Goal: Information Seeking & Learning: Understand process/instructions

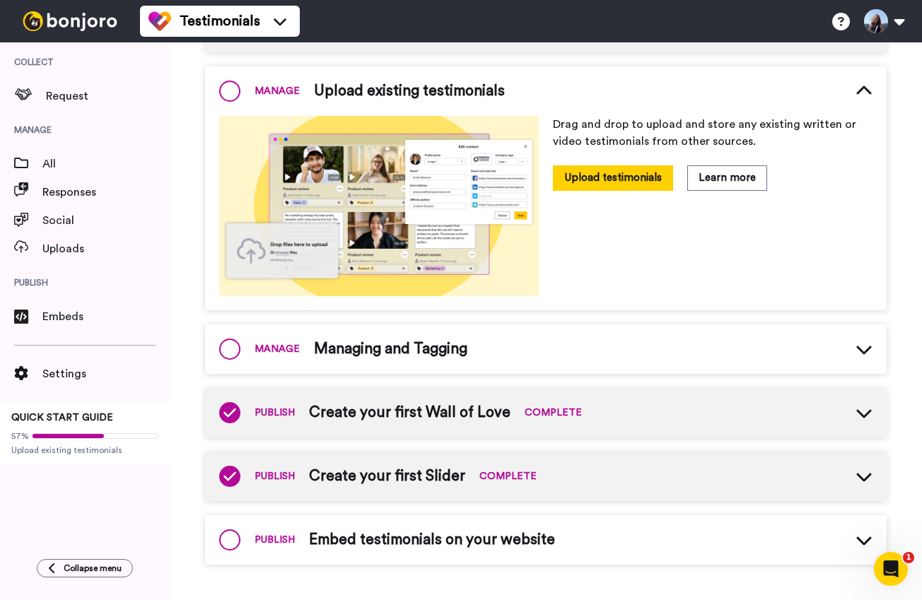
scroll to position [274, 0]
click at [868, 347] on icon at bounding box center [863, 349] width 17 height 17
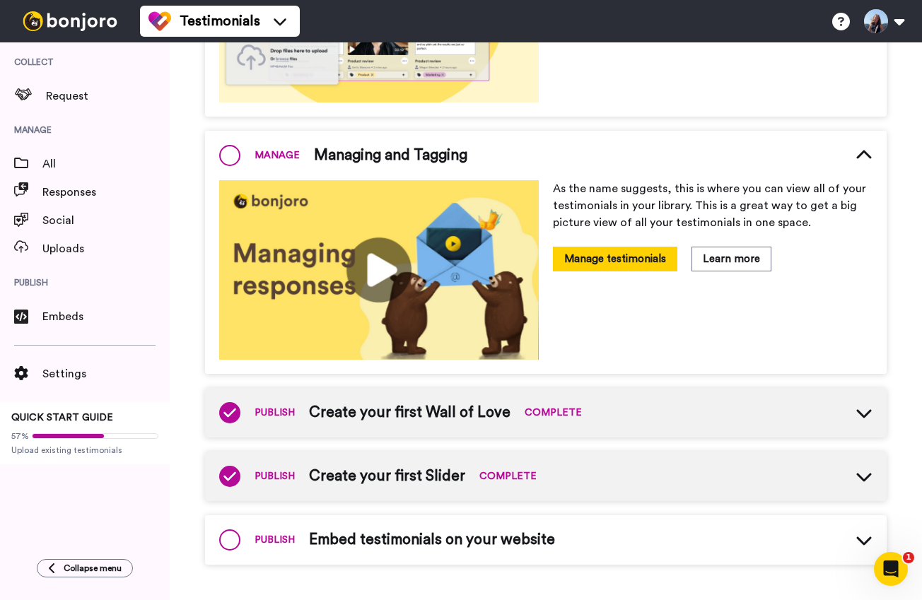
scroll to position [468, 0]
click at [860, 539] on icon at bounding box center [863, 540] width 17 height 17
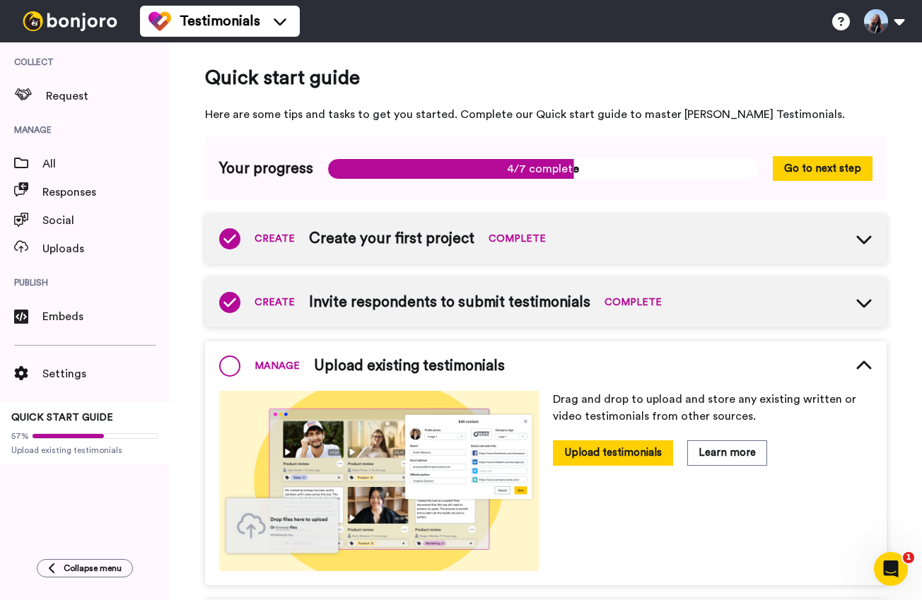
scroll to position [0, 0]
click at [66, 327] on div "Embeds" at bounding box center [85, 317] width 170 height 28
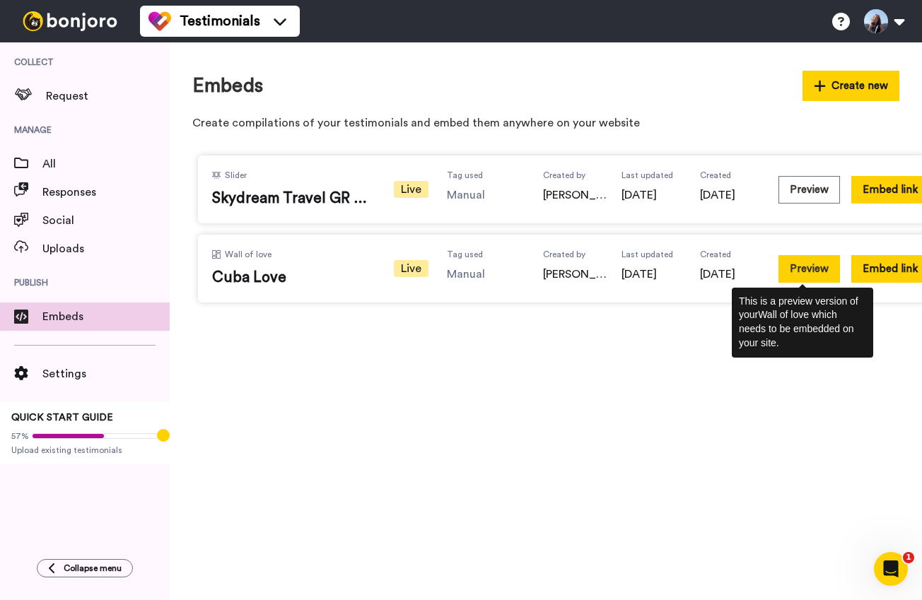
click at [814, 271] on button "Preview" at bounding box center [809, 269] width 62 height 28
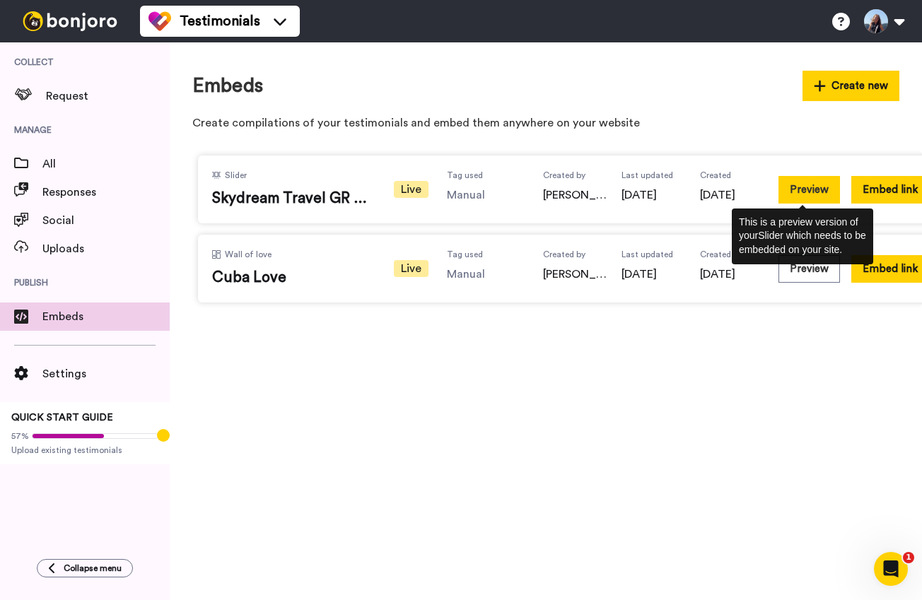
click at [799, 192] on button "Preview" at bounding box center [809, 190] width 62 height 28
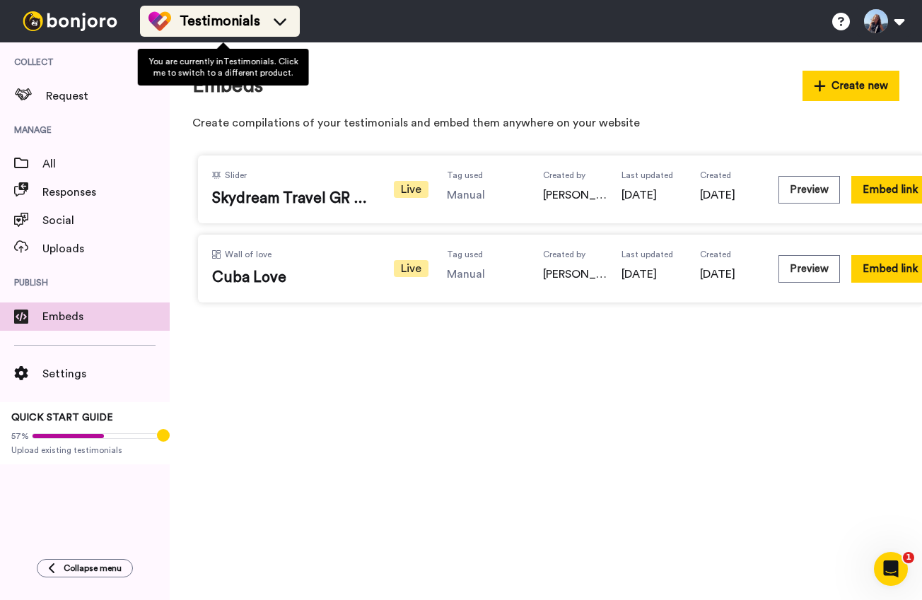
click at [228, 18] on span "Testimonials" at bounding box center [220, 21] width 81 height 20
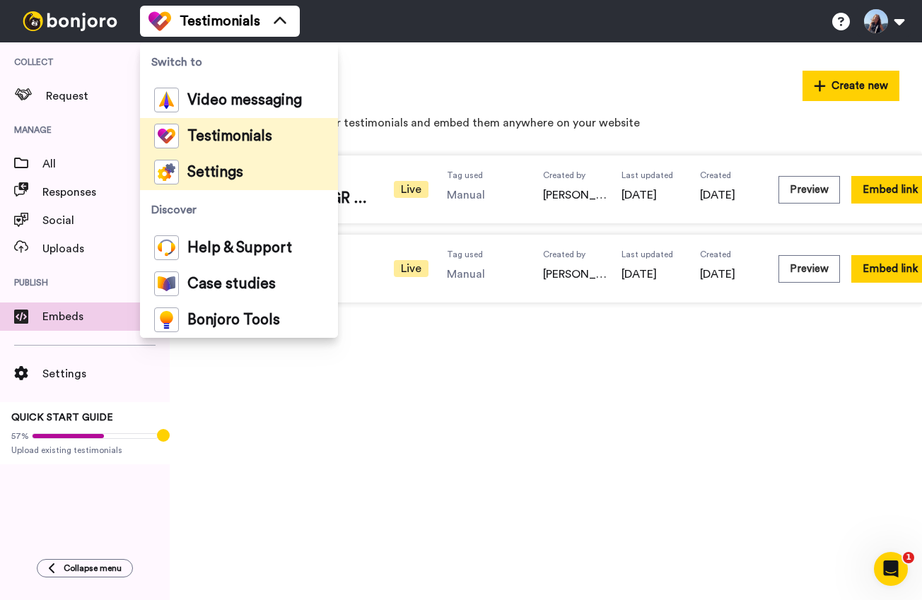
click at [221, 170] on span "Settings" at bounding box center [215, 172] width 56 height 14
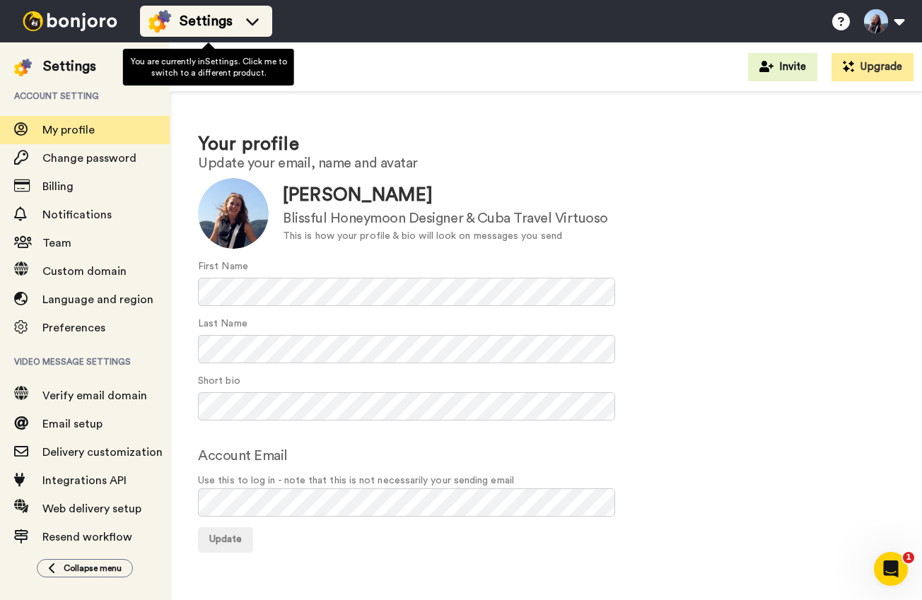
click at [215, 25] on span "Settings" at bounding box center [206, 21] width 53 height 20
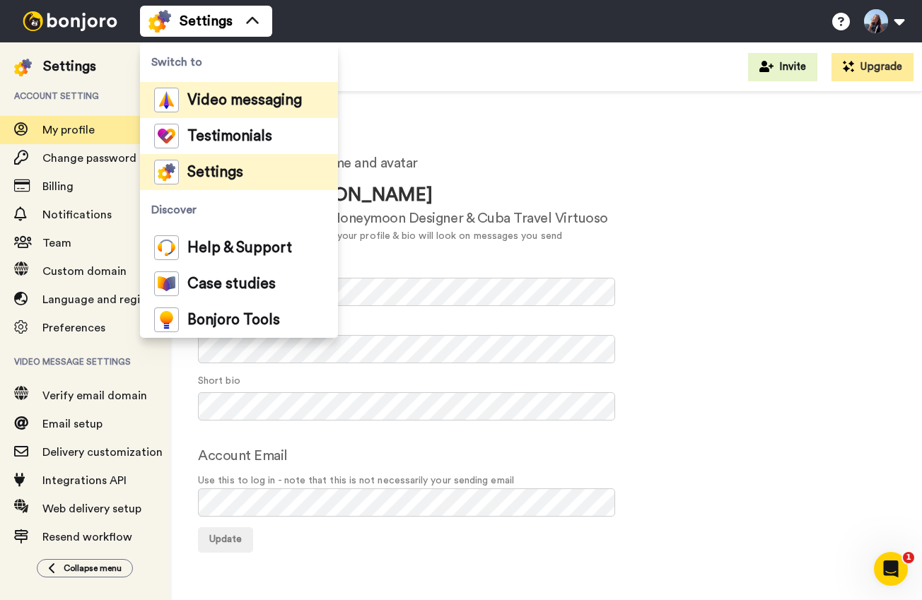
click at [249, 103] on span "Video messaging" at bounding box center [244, 100] width 115 height 14
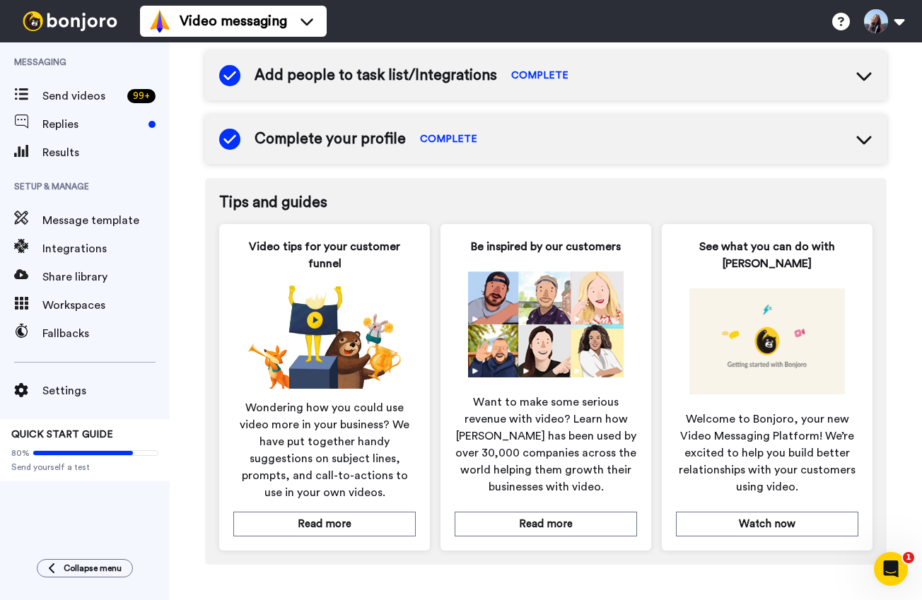
scroll to position [675, 0]
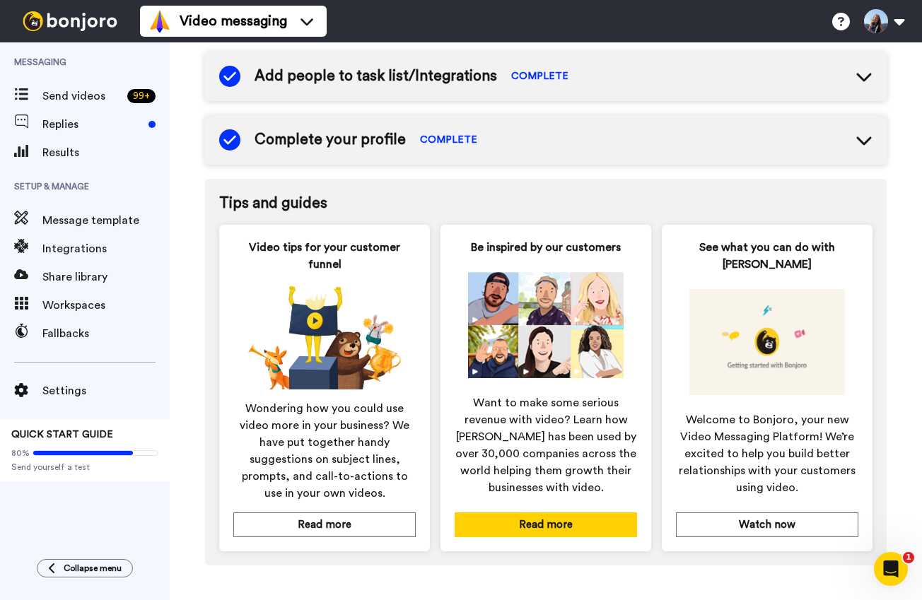
click at [557, 534] on button "Read more" at bounding box center [546, 525] width 182 height 25
